Goal: Task Accomplishment & Management: Manage account settings

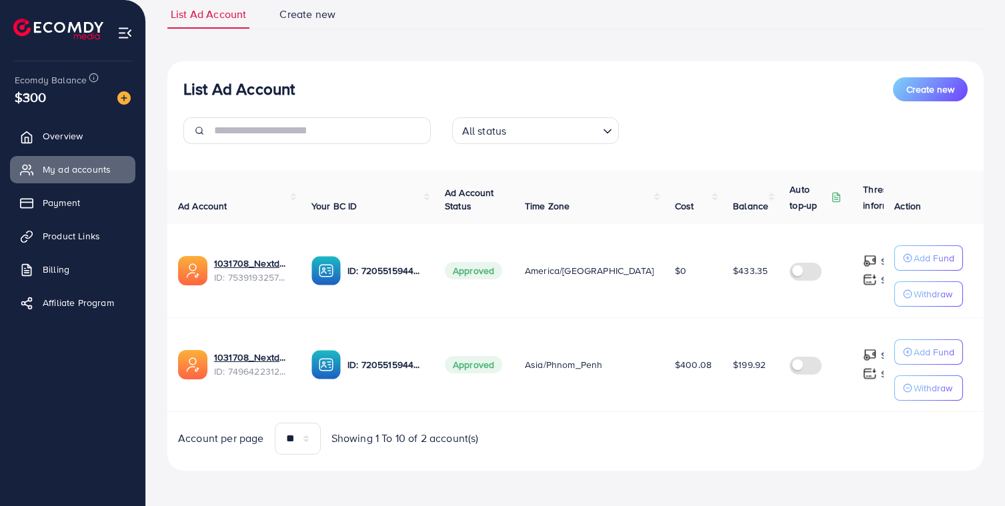
scroll to position [103, 0]
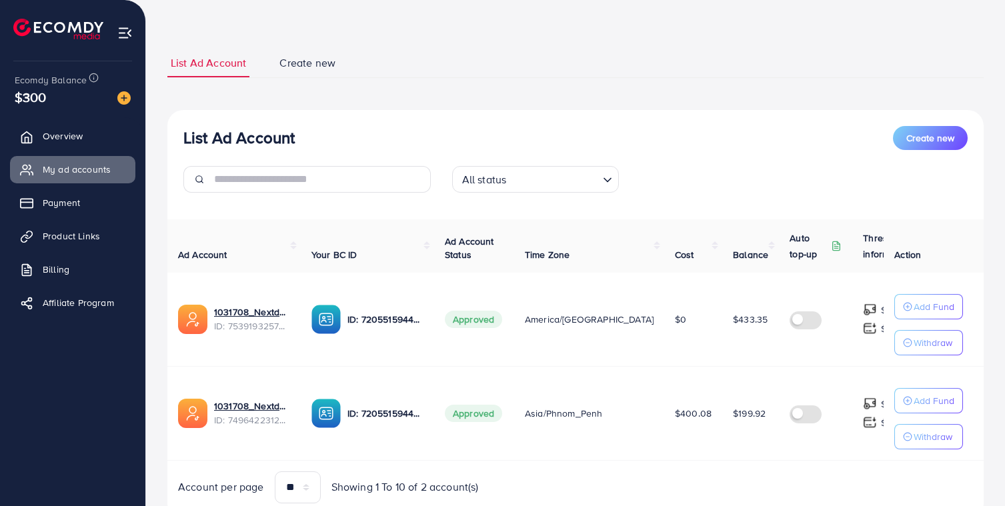
scroll to position [103, 0]
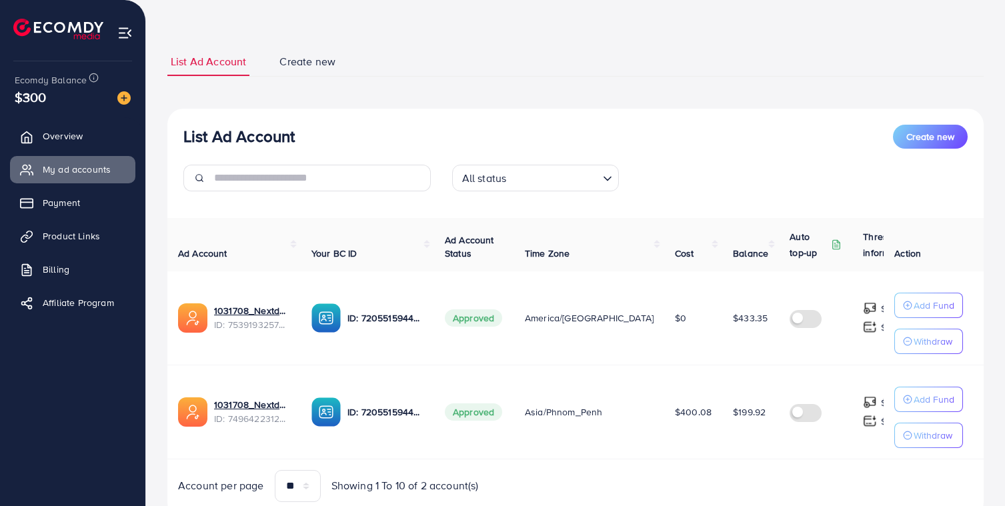
scroll to position [103, 0]
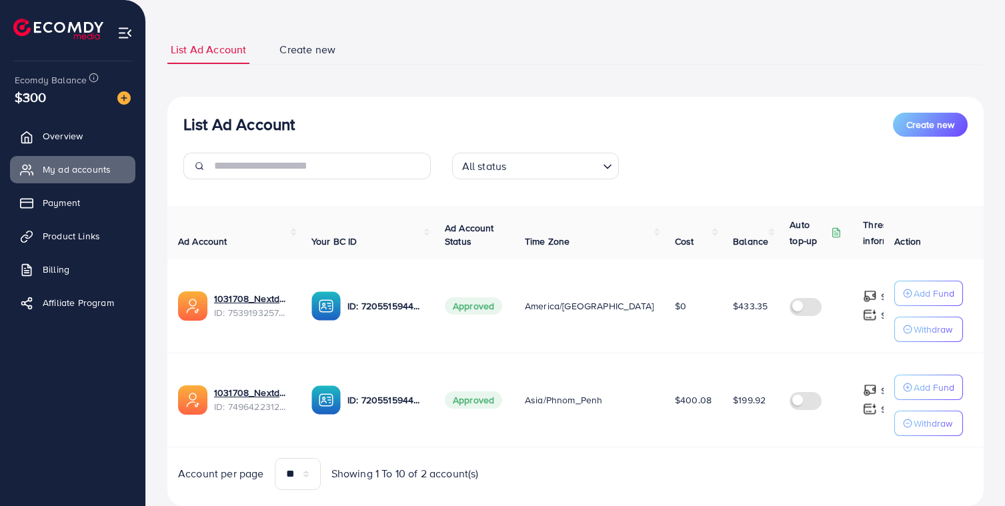
scroll to position [103, 0]
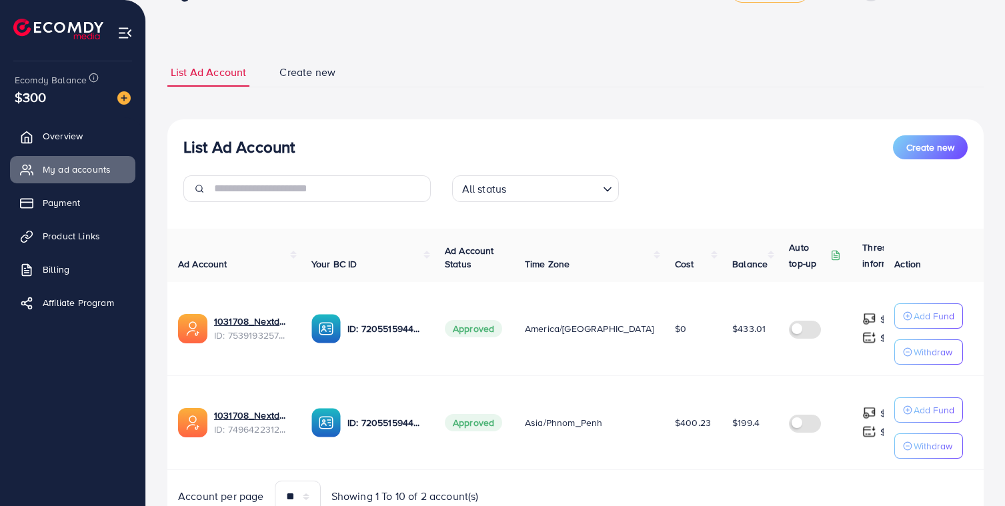
scroll to position [46, 0]
